Goal: Transaction & Acquisition: Subscribe to service/newsletter

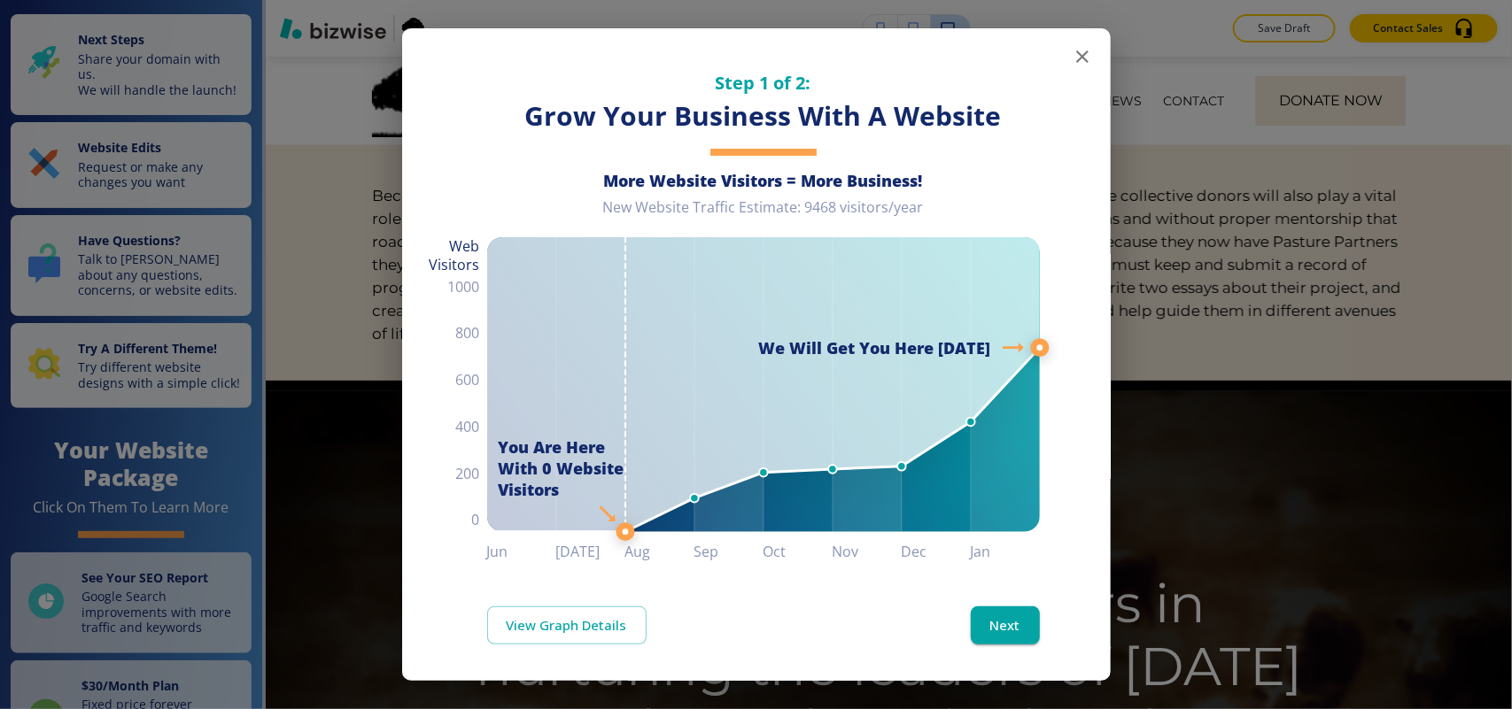
click at [1072, 54] on icon "button" at bounding box center [1082, 56] width 21 height 21
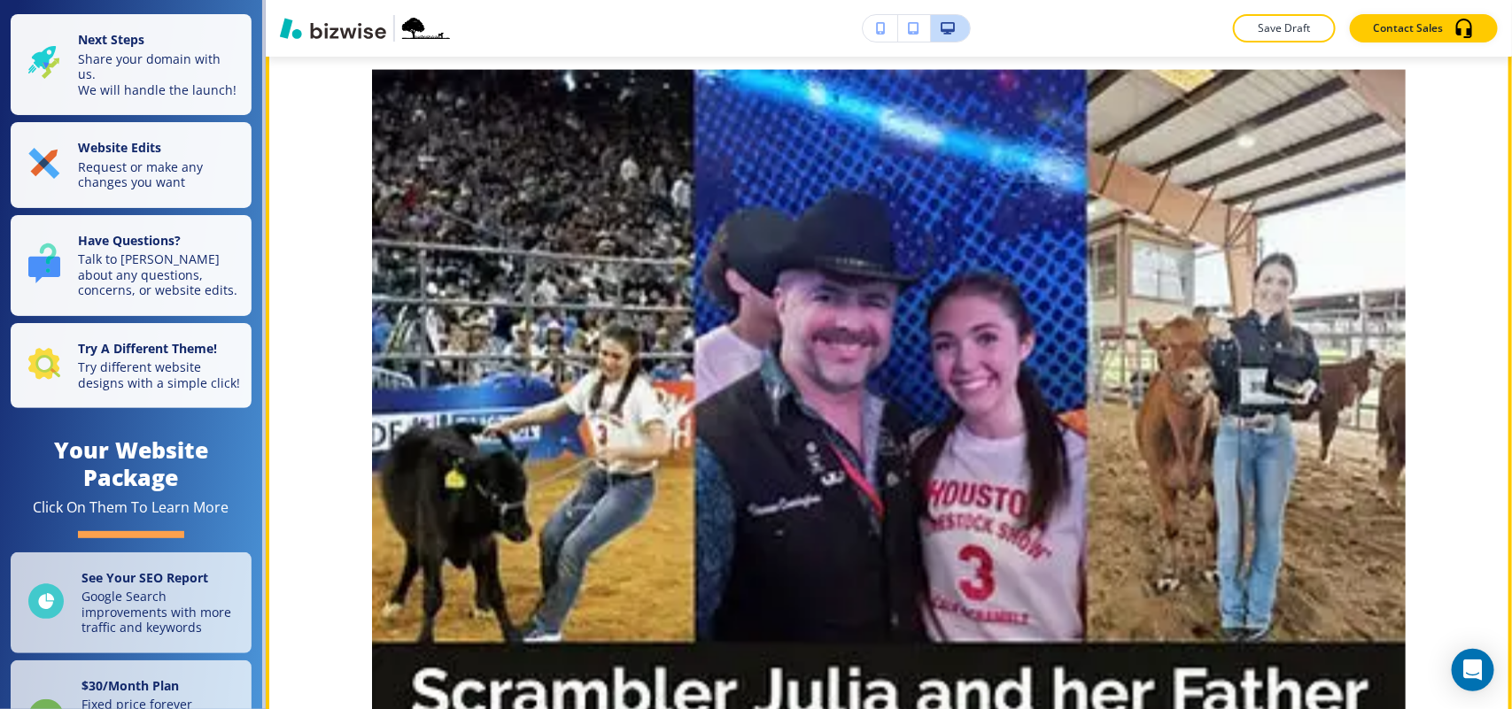
scroll to position [775, 0]
